Goal: Task Accomplishment & Management: Use online tool/utility

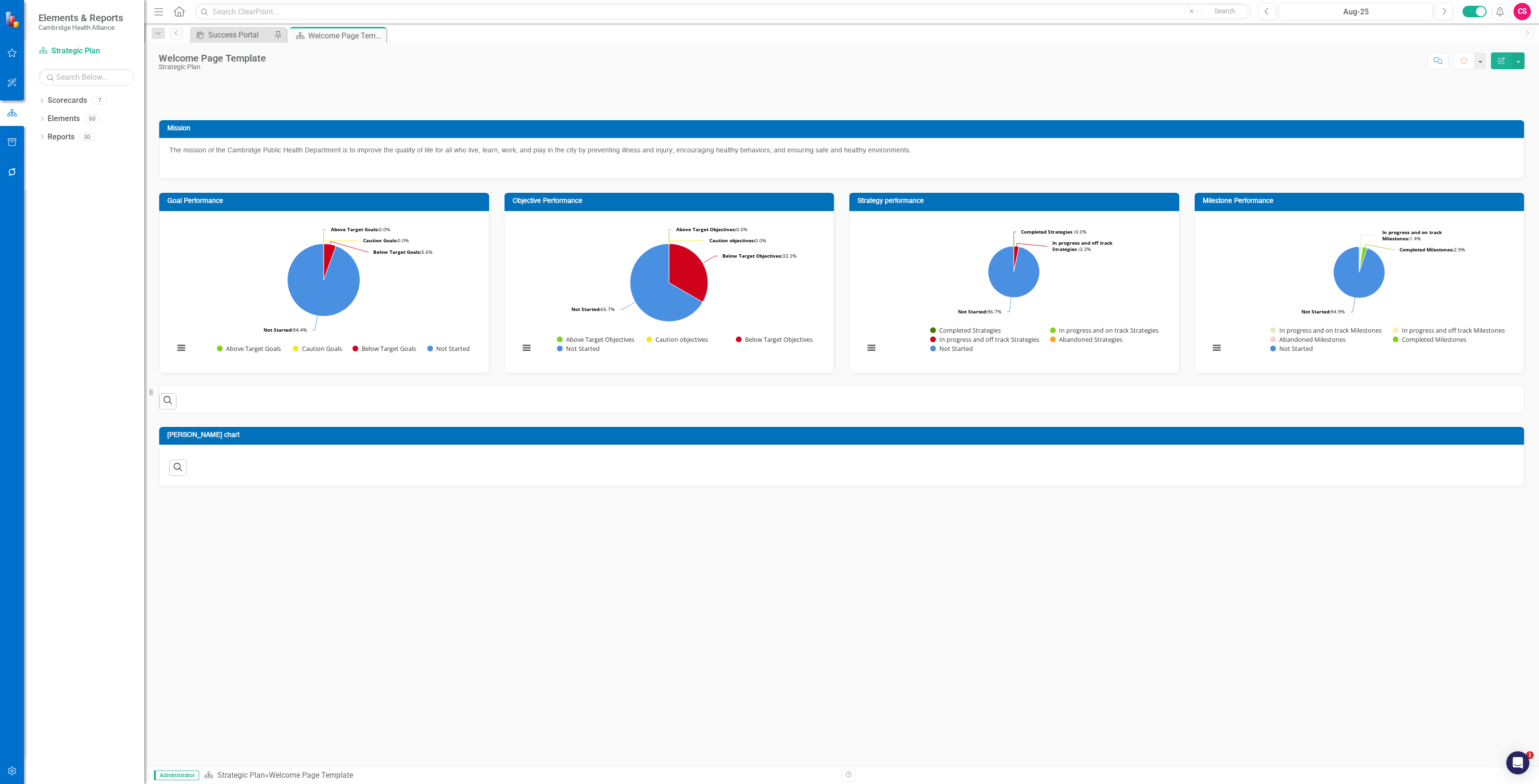
click at [11, 765] on button "button" at bounding box center [12, 771] width 22 height 20
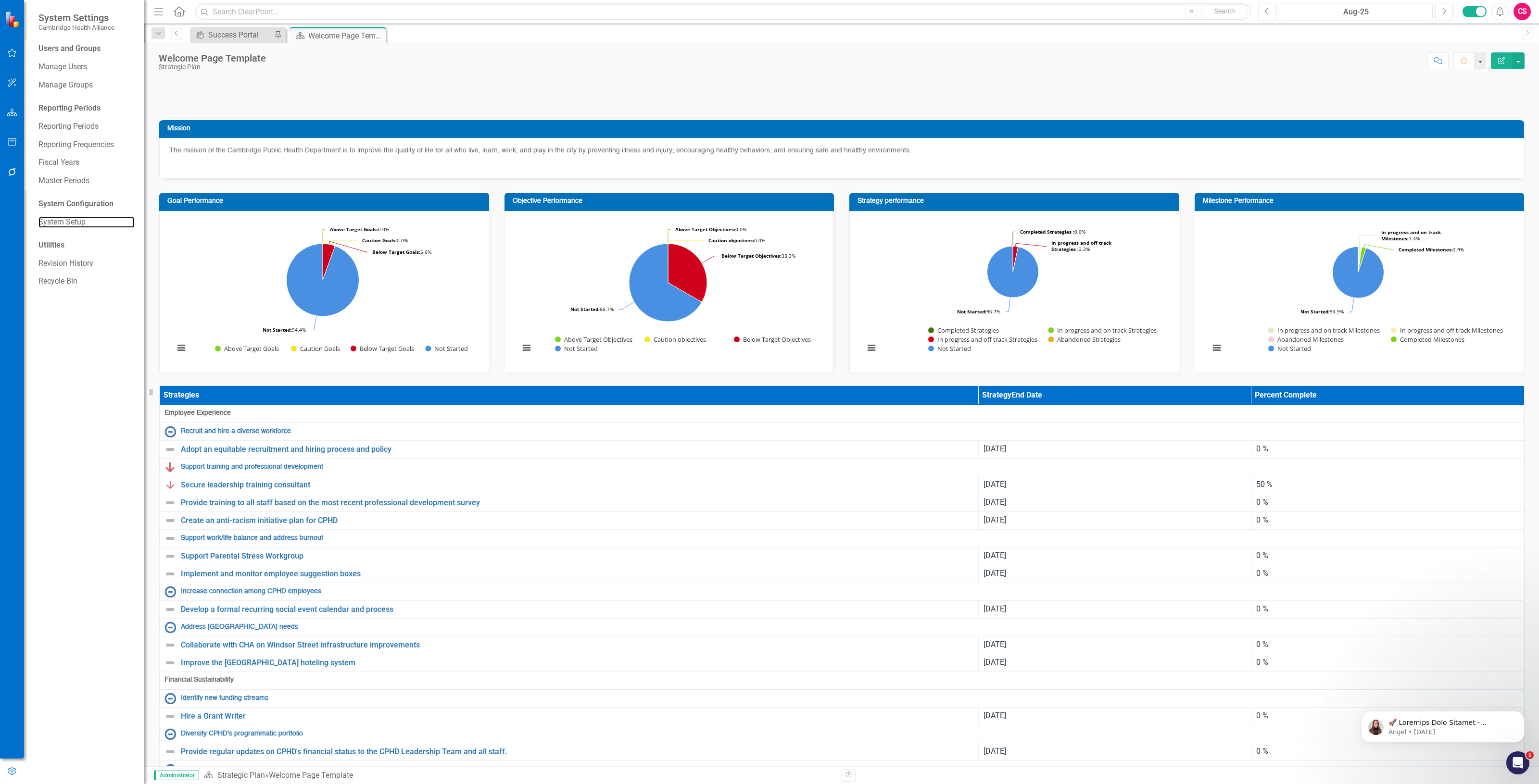
click at [81, 220] on link "System Setup" at bounding box center [86, 222] width 96 height 11
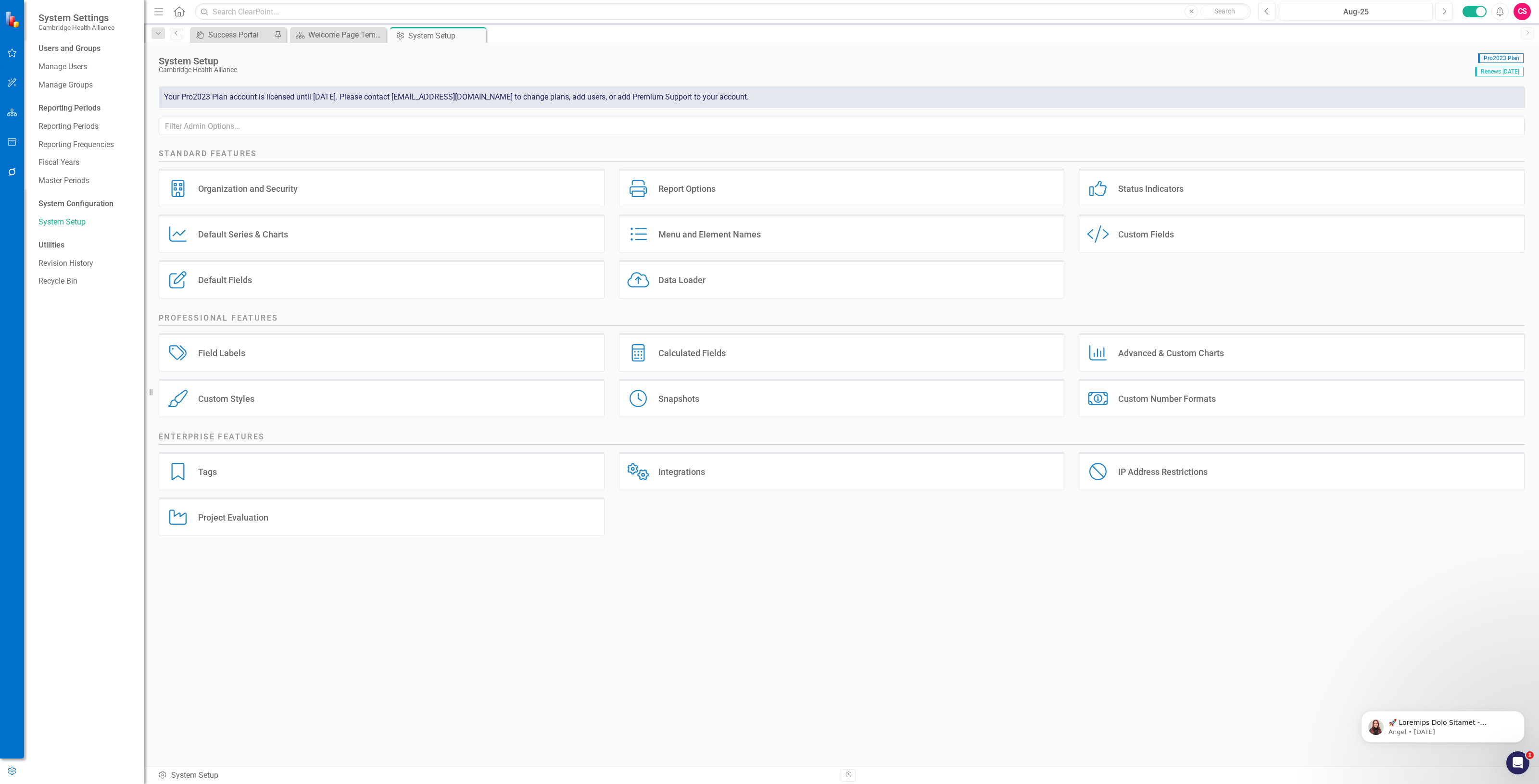
click at [716, 279] on div "Data Loader Data Loader" at bounding box center [842, 279] width 446 height 38
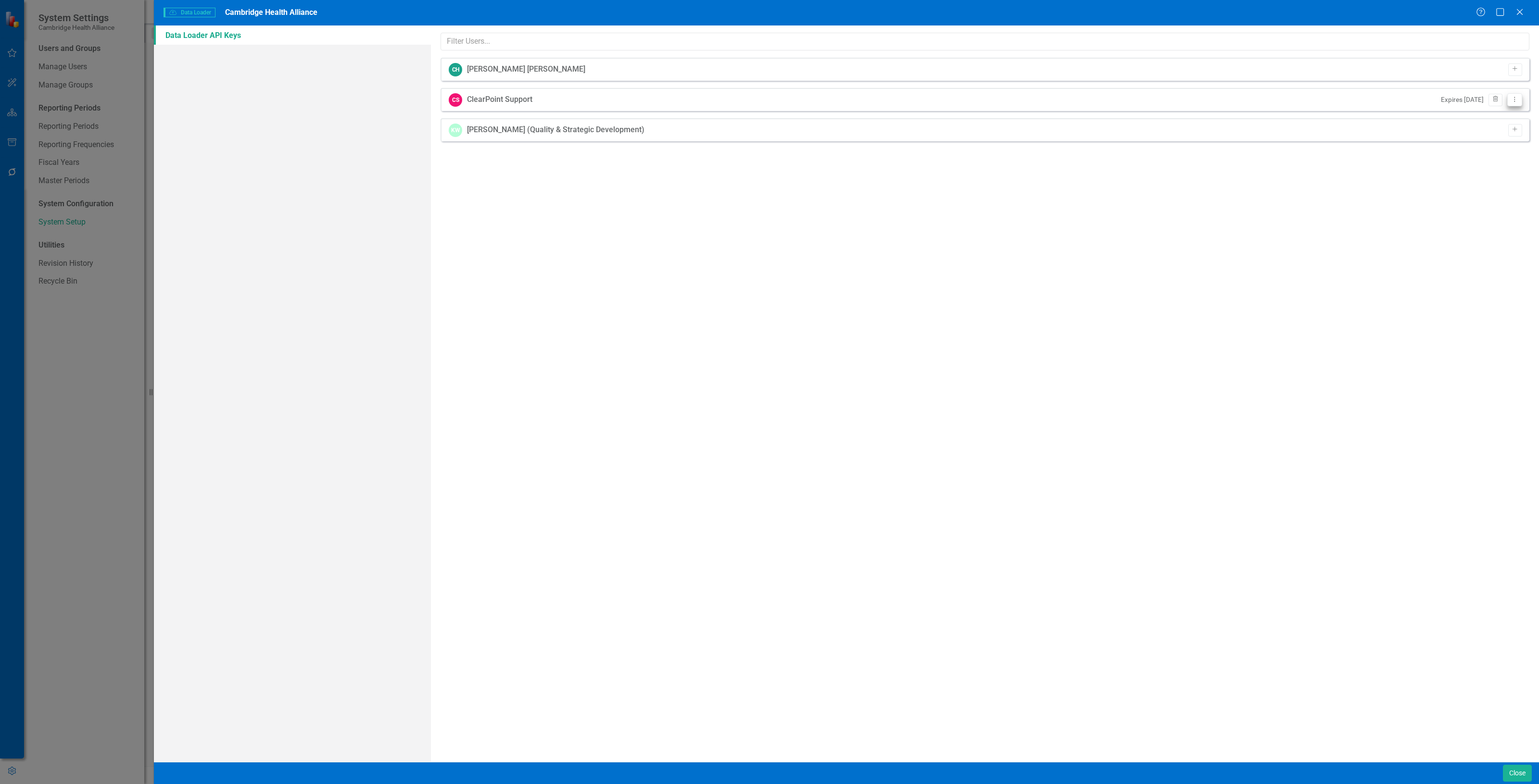
click at [1515, 102] on button "Dropdown Menu" at bounding box center [1515, 100] width 15 height 13
click at [1464, 116] on link "API Key View API Key" at bounding box center [1483, 116] width 76 height 18
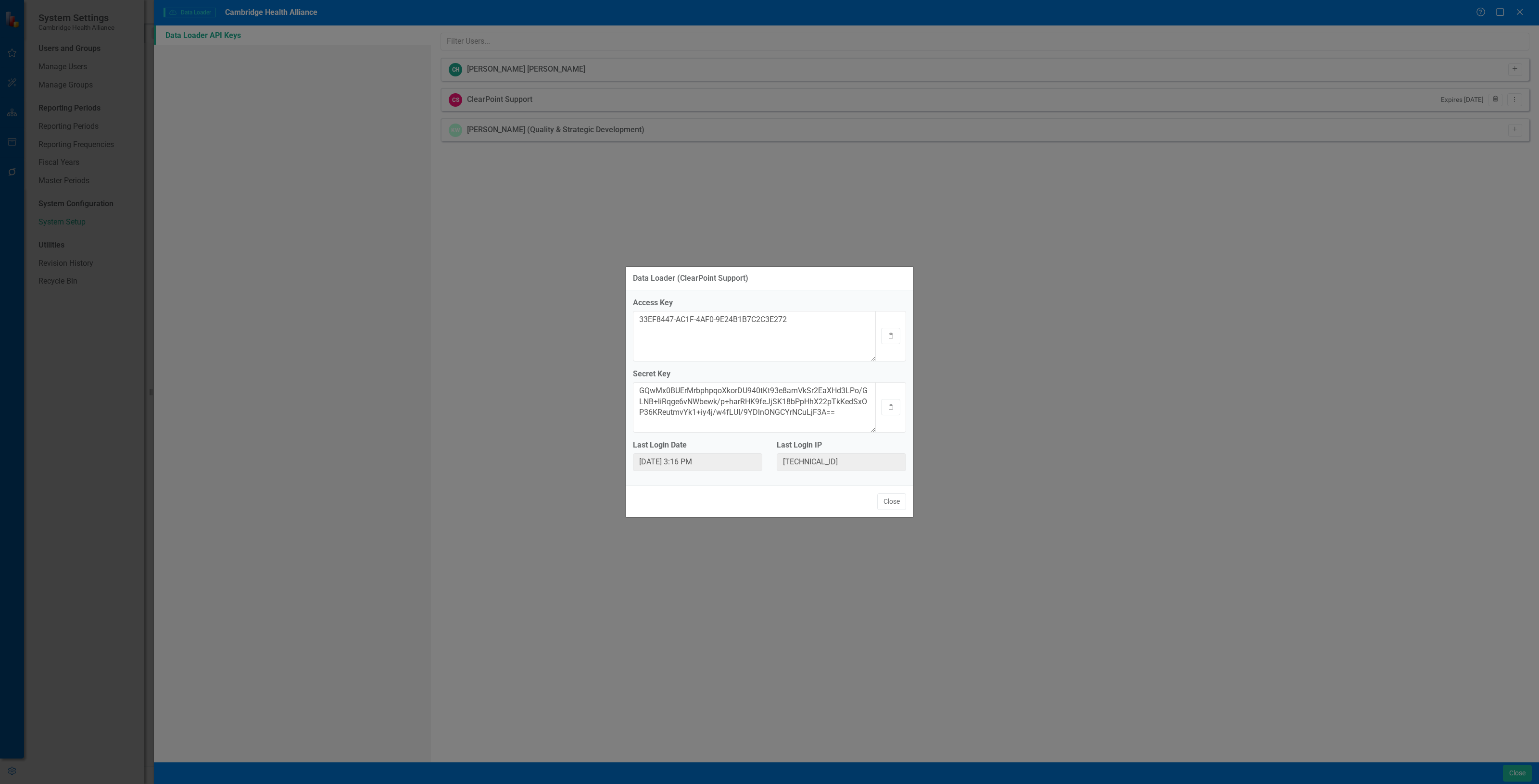
click at [896, 332] on button "Clipboard" at bounding box center [891, 336] width 19 height 16
click at [891, 409] on icon "button" at bounding box center [891, 407] width 4 height 6
drag, startPoint x: 289, startPoint y: 150, endPoint x: 304, endPoint y: 157, distance: 16.6
click at [289, 150] on div "Data Loader (ClearPoint Support) Access Key 33EF8447-AC1F-4AF0-9E24B1B7C2C3E272…" at bounding box center [770, 392] width 1539 height 784
drag, startPoint x: 891, startPoint y: 505, endPoint x: 896, endPoint y: 502, distance: 5.8
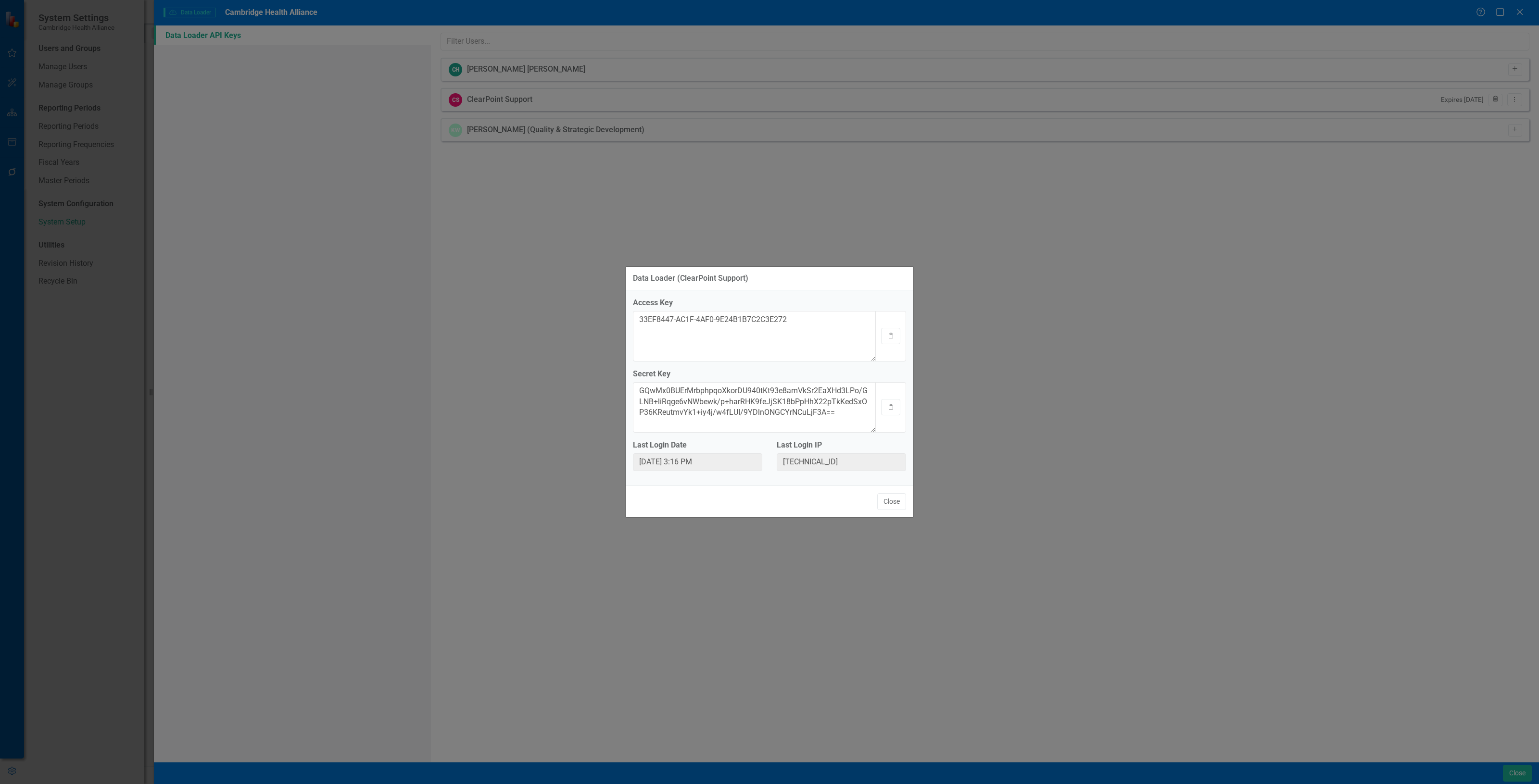
click at [892, 504] on button "Close" at bounding box center [891, 502] width 29 height 17
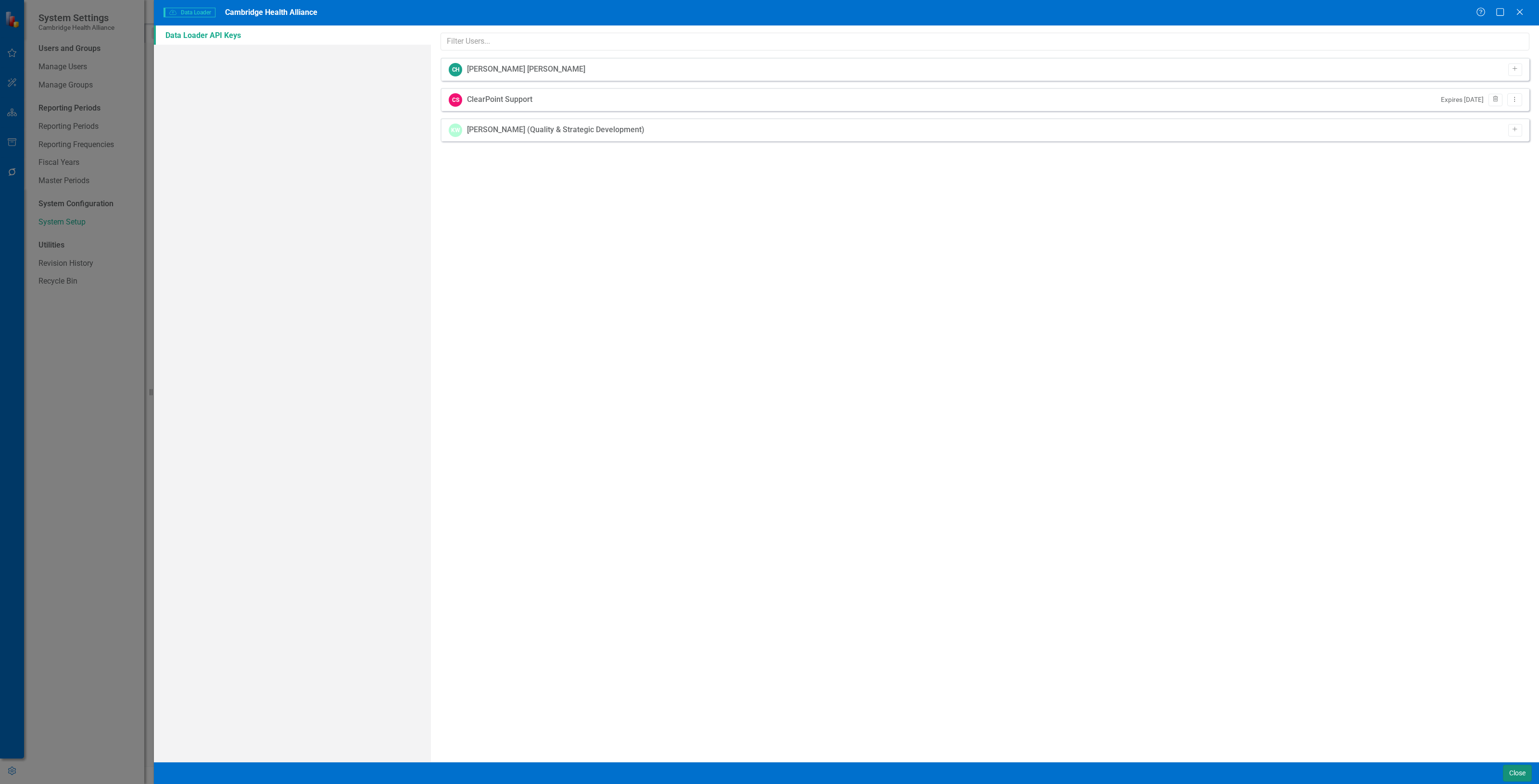
click at [1515, 777] on button "Close" at bounding box center [1517, 773] width 29 height 17
